Goal: Task Accomplishment & Management: Manage account settings

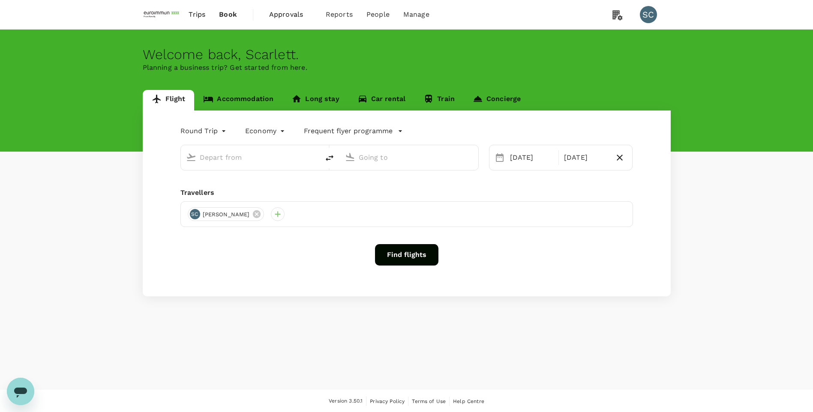
type input "Singapore Changi (SIN)"
type input "Taiwan Taoyuan Intl (TPE)"
type input "Singapore Changi (SIN)"
type input "Taiwan Taoyuan Intl (TPE)"
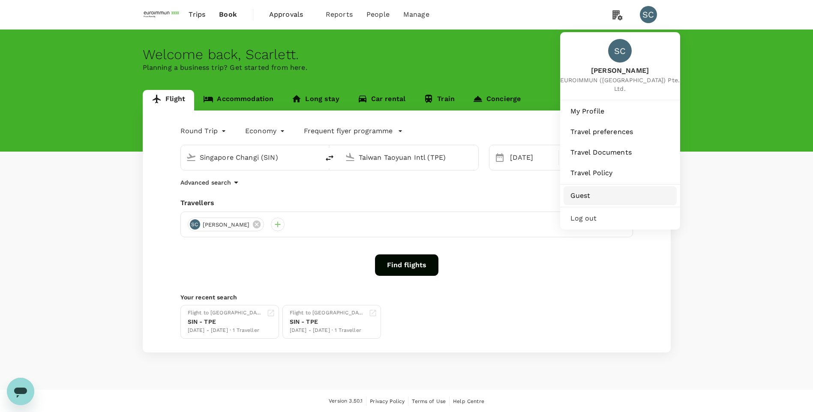
click at [601, 191] on span "Guest" at bounding box center [619, 196] width 99 height 10
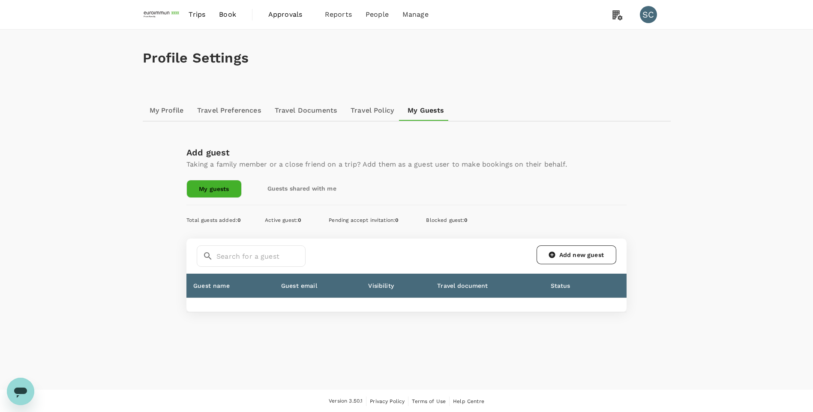
click at [312, 191] on link "Guests shared with me" at bounding box center [301, 188] width 93 height 17
click at [208, 192] on link "My guests" at bounding box center [213, 188] width 54 height 17
click at [561, 259] on link "Add new guest" at bounding box center [576, 254] width 80 height 19
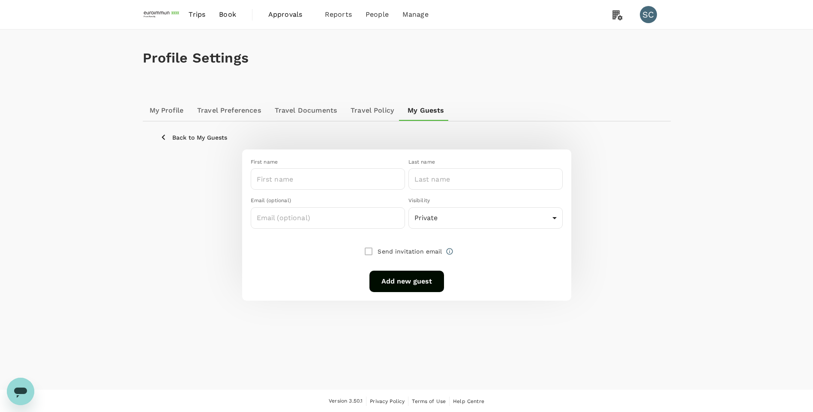
click at [509, 231] on div at bounding box center [403, 232] width 319 height 7
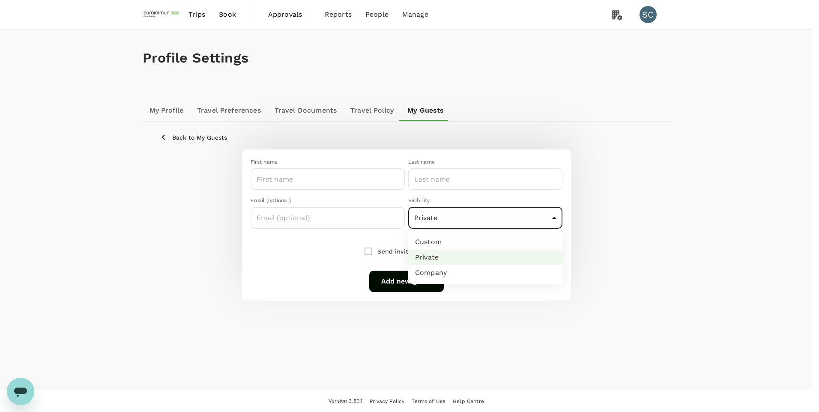
click at [508, 222] on body "Trips Book Approvals 0 Reports People Manage SC Profile Settings My Profile Tra…" at bounding box center [409, 206] width 819 height 413
click at [437, 278] on li "Company" at bounding box center [485, 272] width 154 height 15
type input "company"
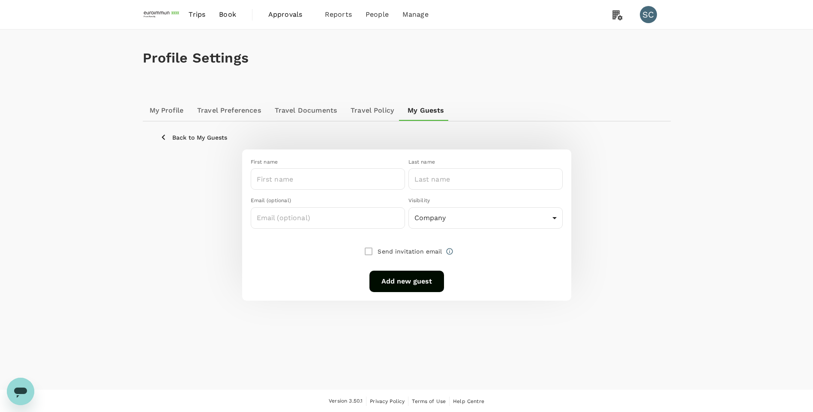
click at [615, 243] on div "First name ​ Last name ​ Email (optional) ​ Visibility Company company ​ Send i…" at bounding box center [407, 225] width 494 height 151
click at [325, 224] on input "text" at bounding box center [328, 217] width 154 height 21
click at [310, 181] on input "text" at bounding box center [328, 178] width 154 height 21
click at [422, 176] on input "text" at bounding box center [485, 178] width 154 height 21
click at [641, 256] on div "First name ​ Last name ​ Email (optional) ​ Visibility Company company ​ Send i…" at bounding box center [407, 225] width 494 height 151
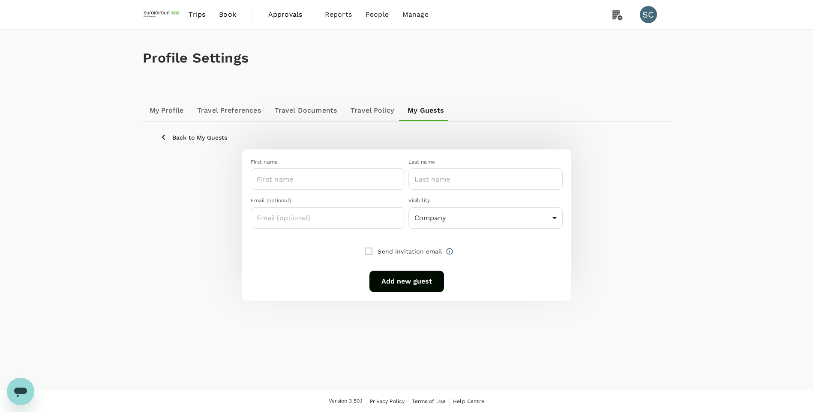
click at [174, 139] on p "Back to My Guests" at bounding box center [199, 137] width 55 height 9
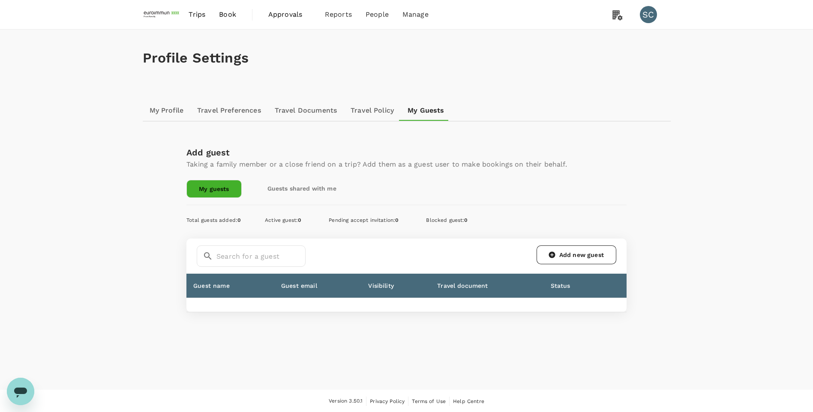
click at [304, 189] on link "Guests shared with me" at bounding box center [301, 188] width 93 height 17
click at [586, 254] on link "Add new guest" at bounding box center [576, 254] width 80 height 19
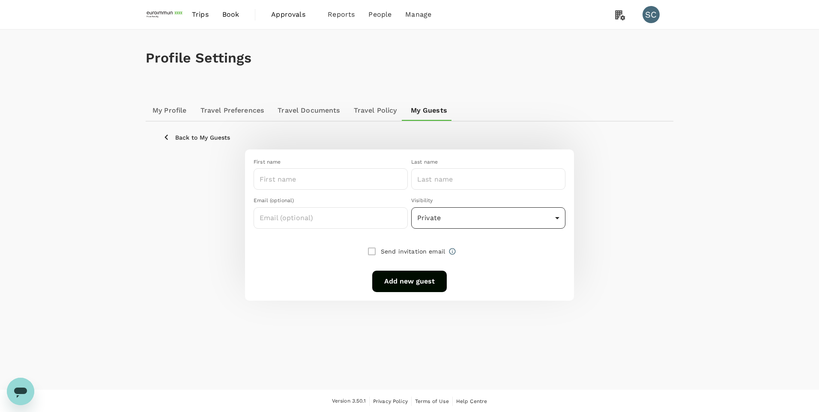
click at [539, 224] on body "Trips Book Approvals 0 Reports People Manage SC Profile Settings My Profile Tra…" at bounding box center [409, 206] width 819 height 413
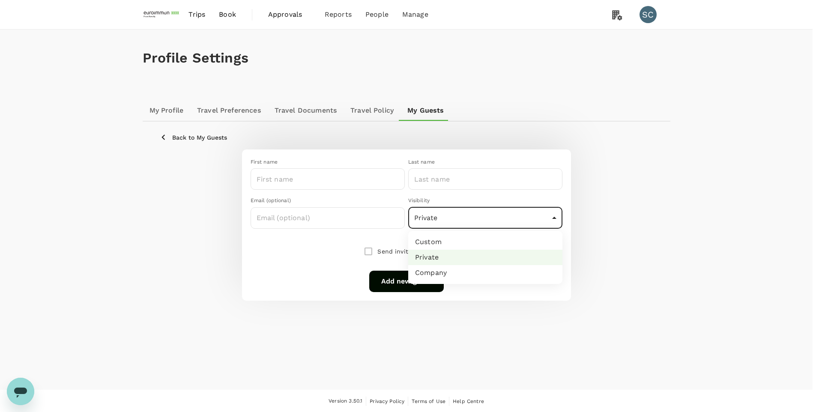
click at [450, 277] on li "Company" at bounding box center [485, 272] width 154 height 15
type input "company"
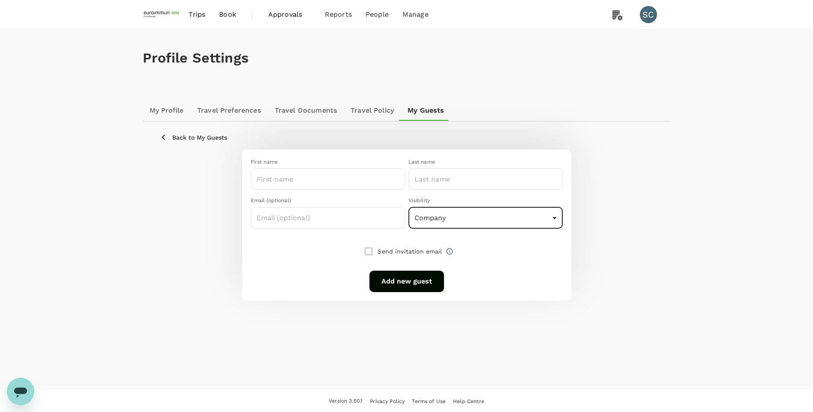
click at [648, 257] on div "First name ​ Last name ​ Email (optional) ​ Visibility Company company ​ Send i…" at bounding box center [407, 225] width 494 height 151
click at [207, 141] on p "Back to My Guests" at bounding box center [199, 137] width 55 height 9
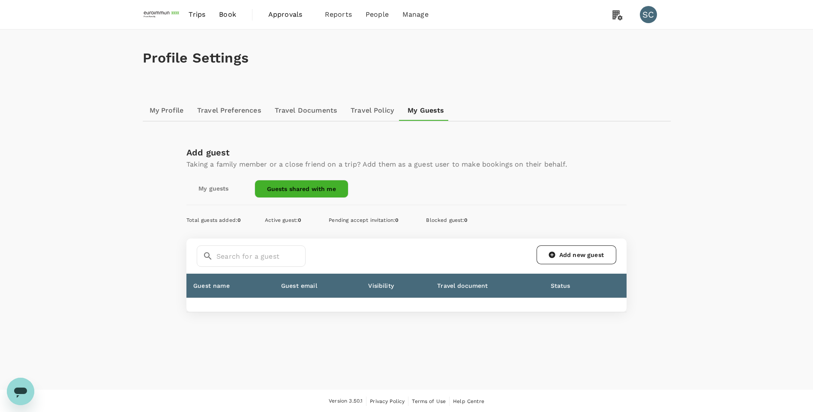
click at [116, 208] on div "Profile Settings My Profile Travel Preferences Travel Documents Travel Policy M…" at bounding box center [406, 210] width 813 height 360
click at [536, 74] on div "Profile Settings" at bounding box center [407, 58] width 528 height 57
drag, startPoint x: 462, startPoint y: 77, endPoint x: 485, endPoint y: 101, distance: 33.0
click at [462, 77] on div "Profile Settings" at bounding box center [407, 58] width 528 height 57
click at [151, 15] on img at bounding box center [162, 14] width 39 height 19
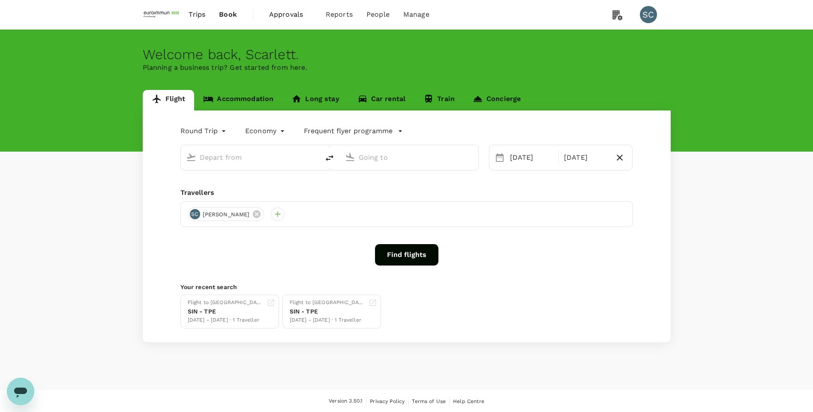
type input "Singapore Changi (SIN)"
type input "Taiwan Taoyuan Intl (TPE)"
type input "Singapore Changi (SIN)"
type input "Taiwan Taoyuan Intl (TPE)"
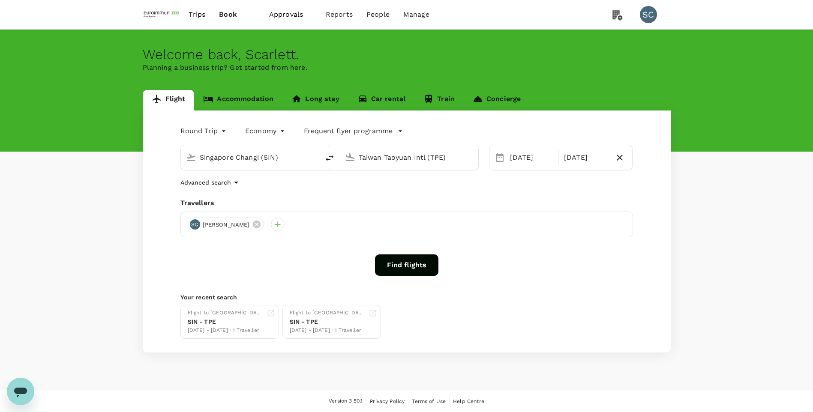
click at [285, 15] on span "Approvals" at bounding box center [290, 14] width 43 height 10
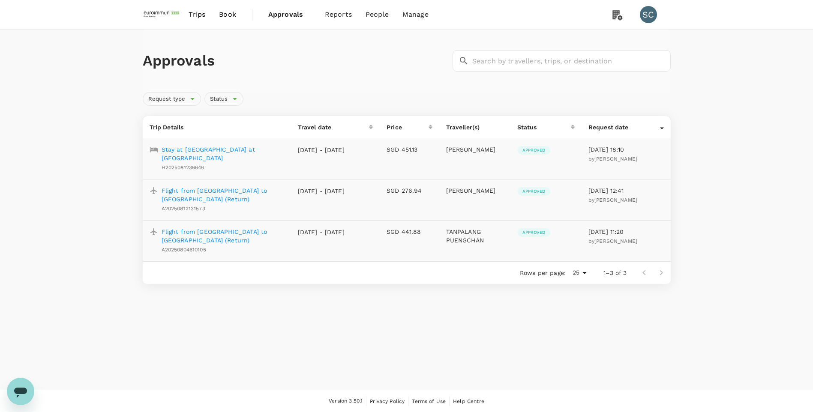
click at [713, 180] on div "Approvals ​ ​ Request type Status Trip Details Travel date Price Traveller(s) S…" at bounding box center [406, 160] width 813 height 261
click at [196, 19] on span "Trips" at bounding box center [197, 14] width 17 height 10
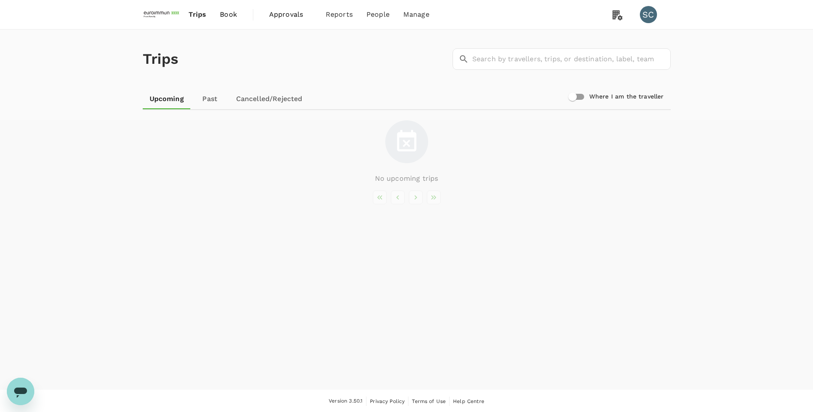
click at [232, 21] on link "Book" at bounding box center [228, 14] width 31 height 29
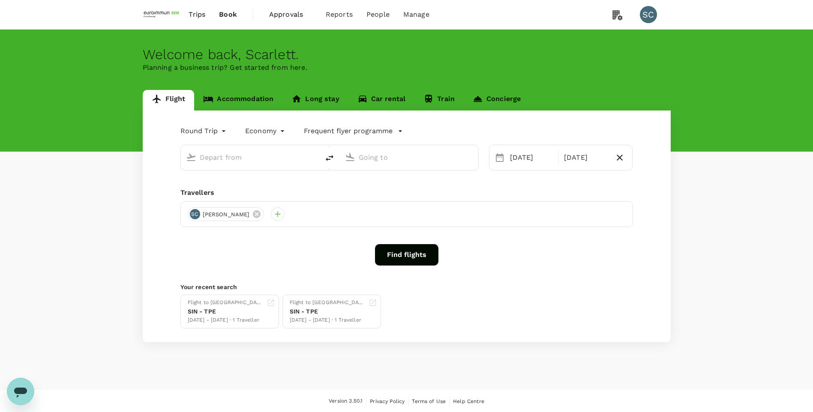
type input "Singapore Changi (SIN)"
type input "Taiwan Taoyuan Intl (TPE)"
type input "Singapore Changi (SIN)"
type input "Taiwan Taoyuan Intl (TPE)"
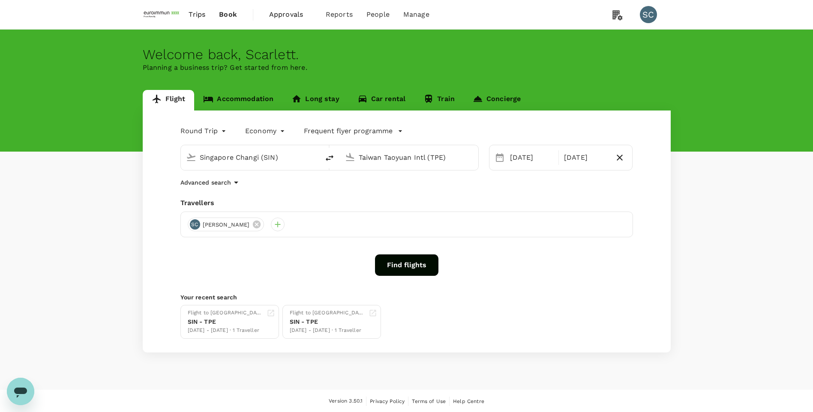
drag, startPoint x: 269, startPoint y: 226, endPoint x: 279, endPoint y: 230, distance: 11.5
click at [271, 226] on div at bounding box center [278, 225] width 14 height 14
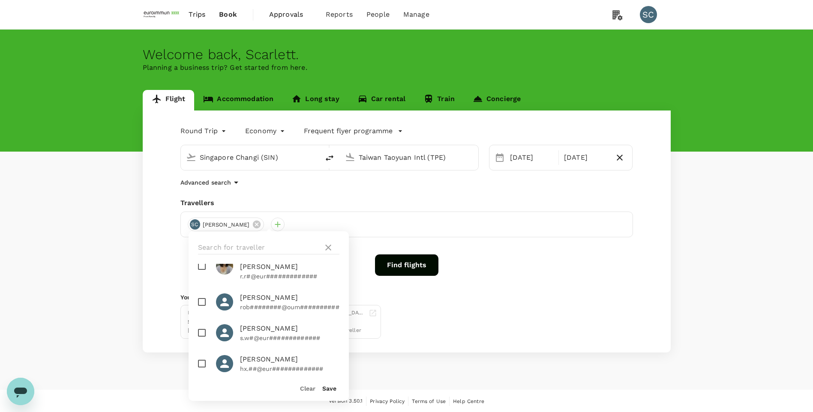
scroll to position [1325, 0]
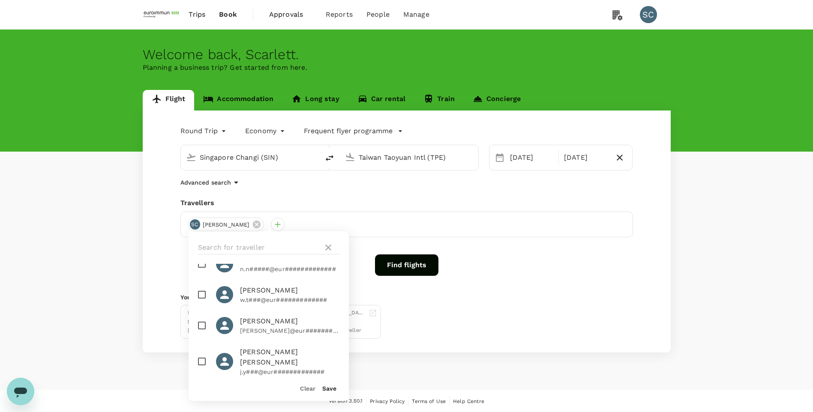
click at [90, 249] on div "Flight Accommodation Long stay Car rental Train Concierge Round Trip roundtrip …" at bounding box center [406, 221] width 813 height 263
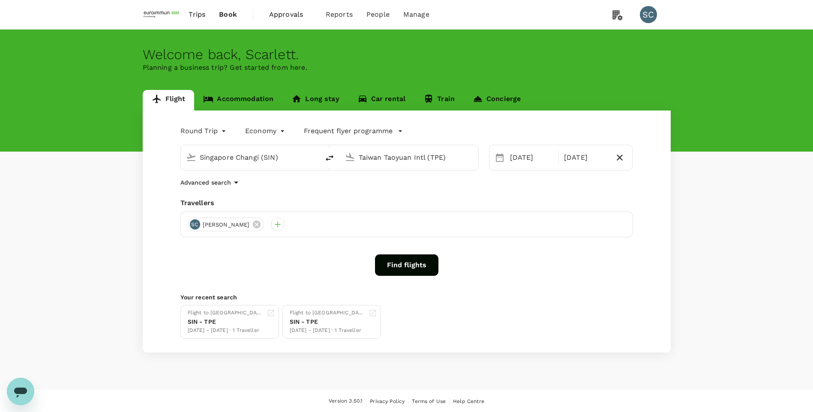
click at [641, 246] on div "Round Trip roundtrip Economy economy Frequent flyer programme [GEOGRAPHIC_DATA]…" at bounding box center [407, 232] width 528 height 242
click at [784, 233] on div "Flight Accommodation Long stay Car rental Train Concierge Round Trip roundtrip …" at bounding box center [406, 221] width 813 height 263
click at [734, 225] on div "Flight Accommodation Long stay Car rental Train Concierge Round Trip roundtrip …" at bounding box center [406, 221] width 813 height 263
